Goal: Task Accomplishment & Management: Manage account settings

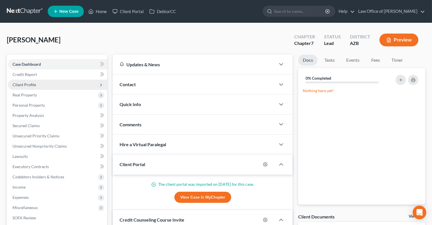
click at [45, 81] on span "Client Profile" at bounding box center [57, 85] width 99 height 10
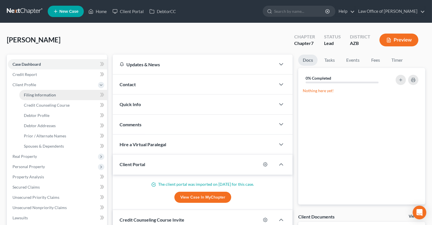
click at [43, 92] on span "Filing Information" at bounding box center [40, 94] width 32 height 5
select select "1"
select select "0"
select select "3"
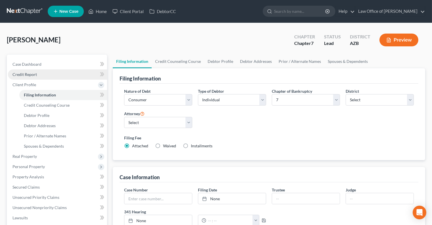
click at [33, 75] on span "Credit Report" at bounding box center [25, 74] width 24 height 5
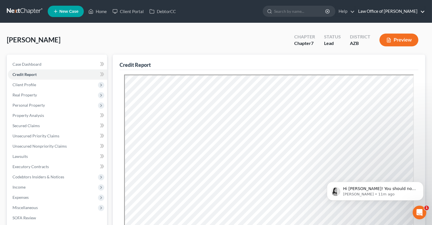
click at [401, 11] on link "Law Office of [PERSON_NAME]" at bounding box center [391, 11] width 70 height 10
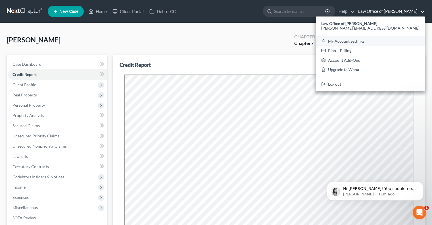
click at [376, 43] on link "My Account Settings" at bounding box center [370, 41] width 109 height 10
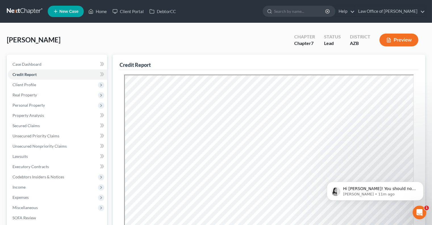
select select "4"
select select "22"
select select "46"
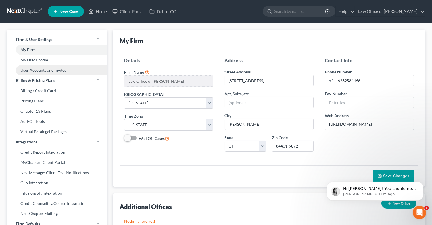
click at [44, 71] on link "User Accounts and Invites" at bounding box center [57, 70] width 100 height 10
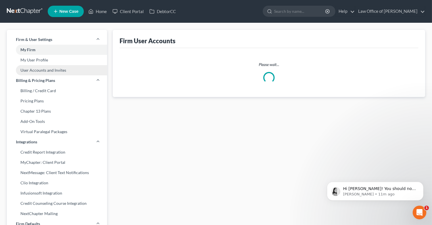
select select "0"
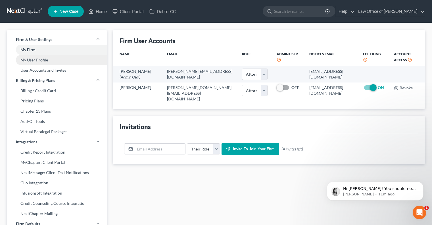
click at [45, 63] on link "My User Profile" at bounding box center [57, 60] width 100 height 10
select select "3"
select select "4"
select select "attorney"
select select "0"
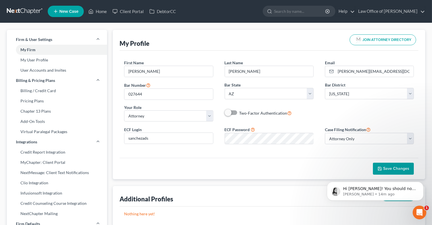
click at [392, 167] on span "Save Changes" at bounding box center [397, 168] width 26 height 5
